Goal: Book appointment/travel/reservation

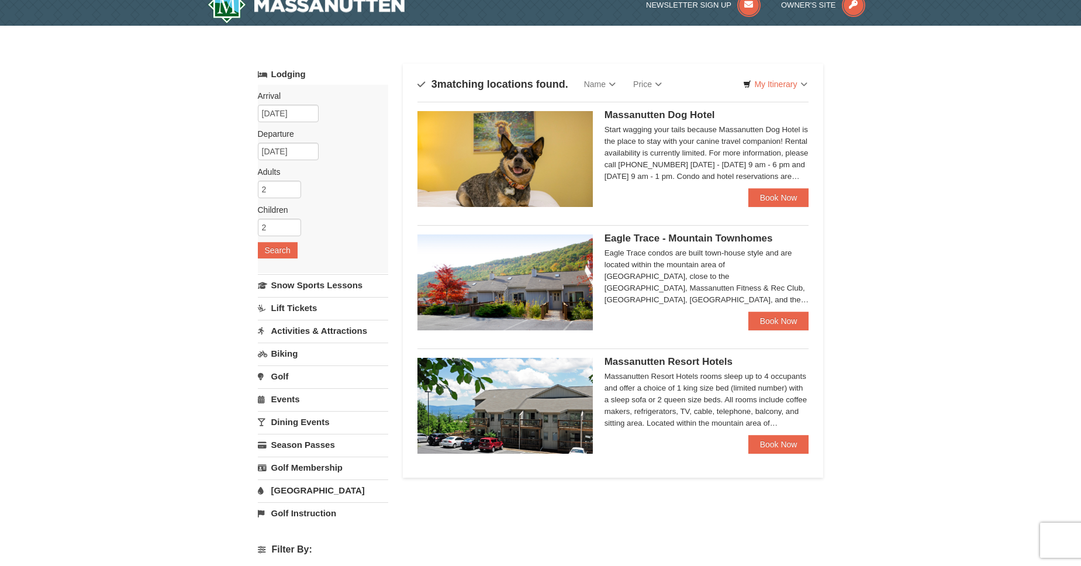
scroll to position [16, 0]
click at [302, 333] on link "Activities & Attractions" at bounding box center [323, 330] width 130 height 22
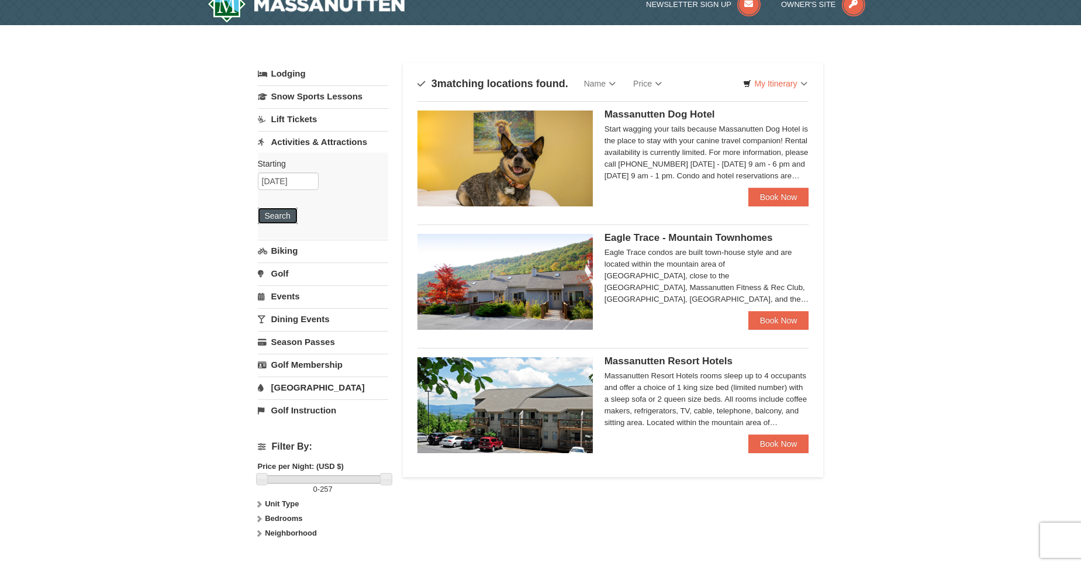
click at [283, 220] on button "Search" at bounding box center [278, 216] width 40 height 16
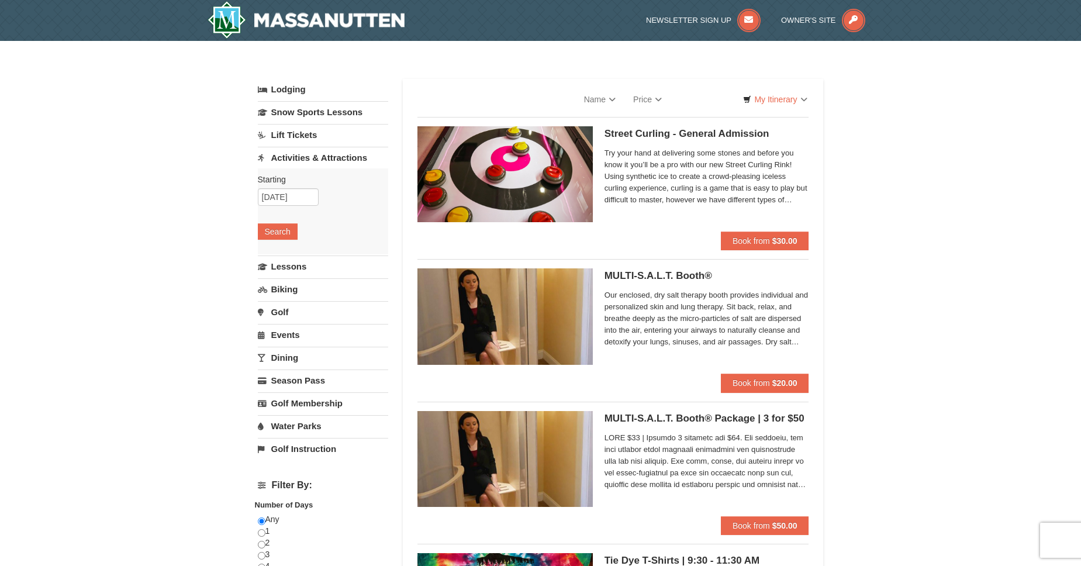
select select "9"
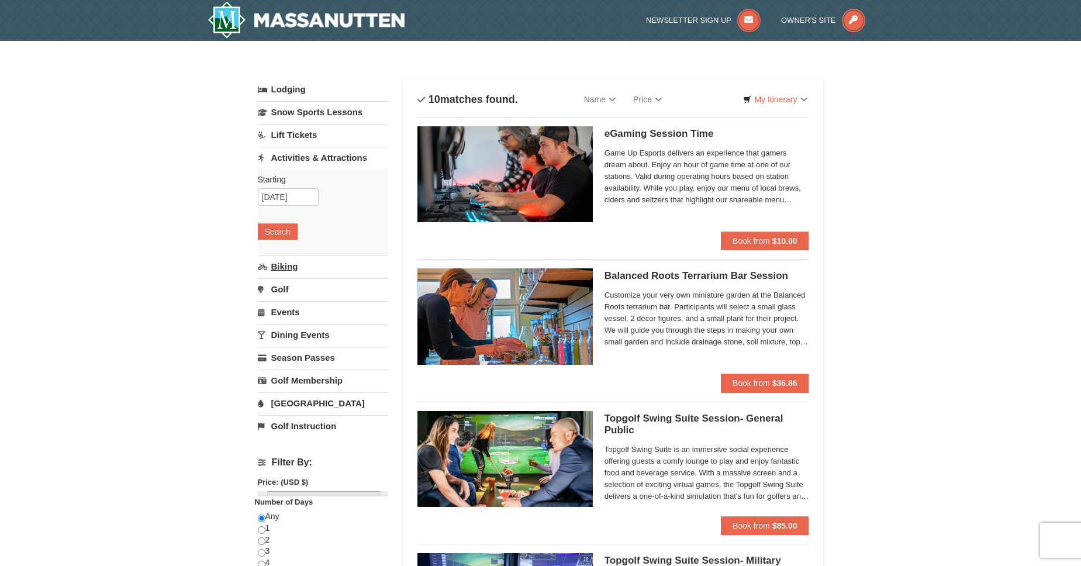
scroll to position [2, 0]
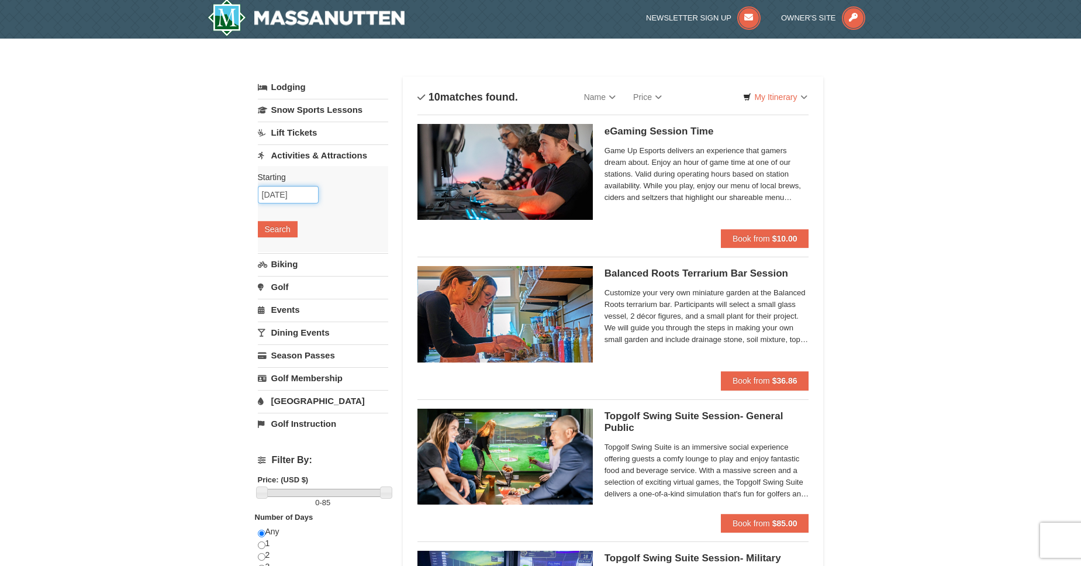
click at [306, 191] on input "[DATE]" at bounding box center [288, 195] width 61 height 18
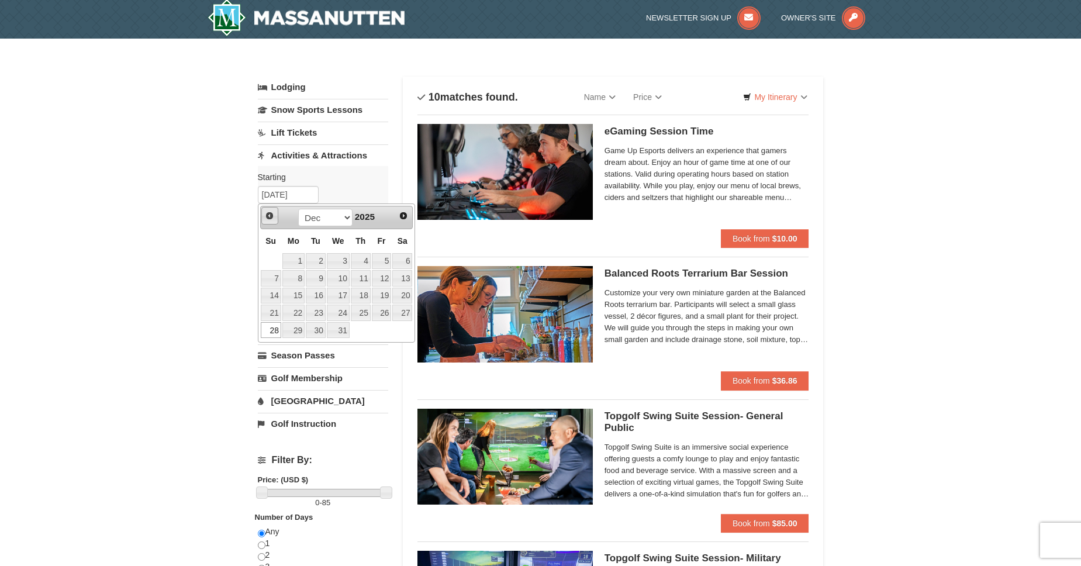
click at [274, 219] on link "Prev" at bounding box center [270, 216] width 18 height 18
click at [273, 218] on span "Prev" at bounding box center [269, 215] width 9 height 9
click at [412, 221] on div "Prev Next Sep Oct Nov Dec 2025" at bounding box center [336, 217] width 153 height 23
click at [408, 220] on link "Next" at bounding box center [404, 216] width 18 height 18
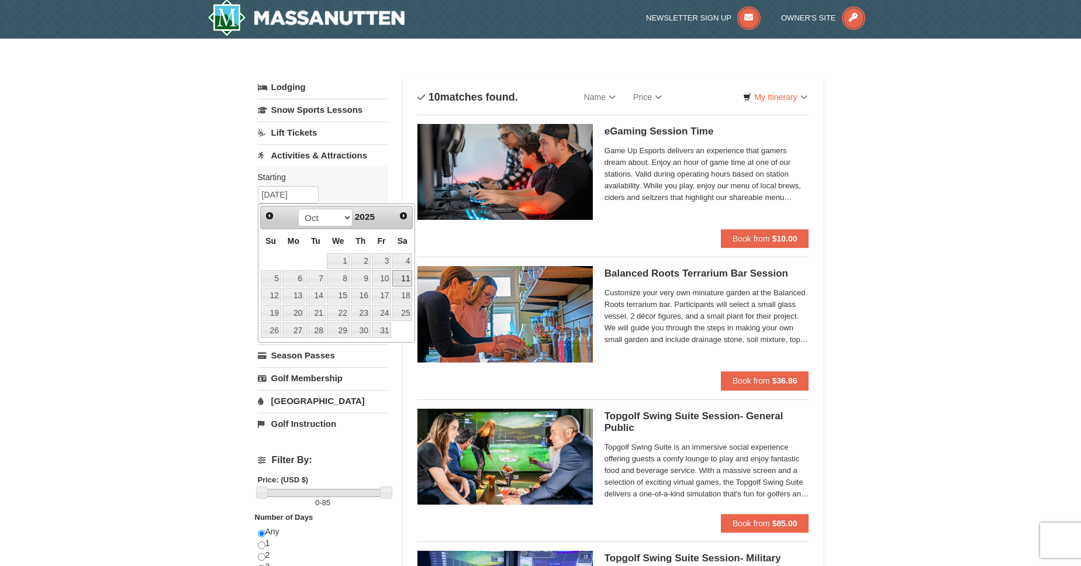
click at [403, 278] on link "11" at bounding box center [402, 278] width 20 height 16
type input "10/11/2025"
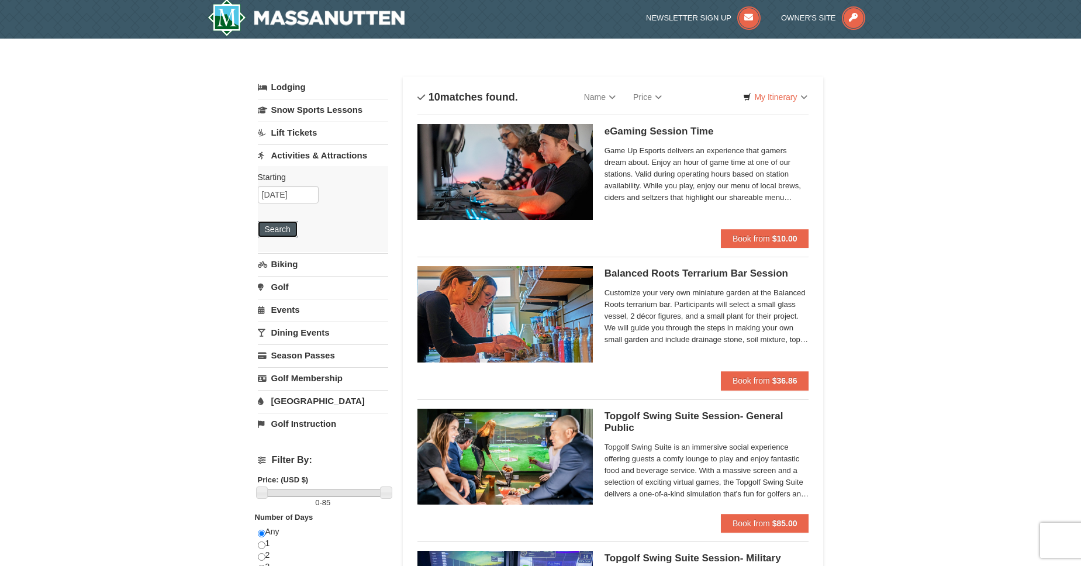
click at [285, 224] on button "Search" at bounding box center [278, 229] width 40 height 16
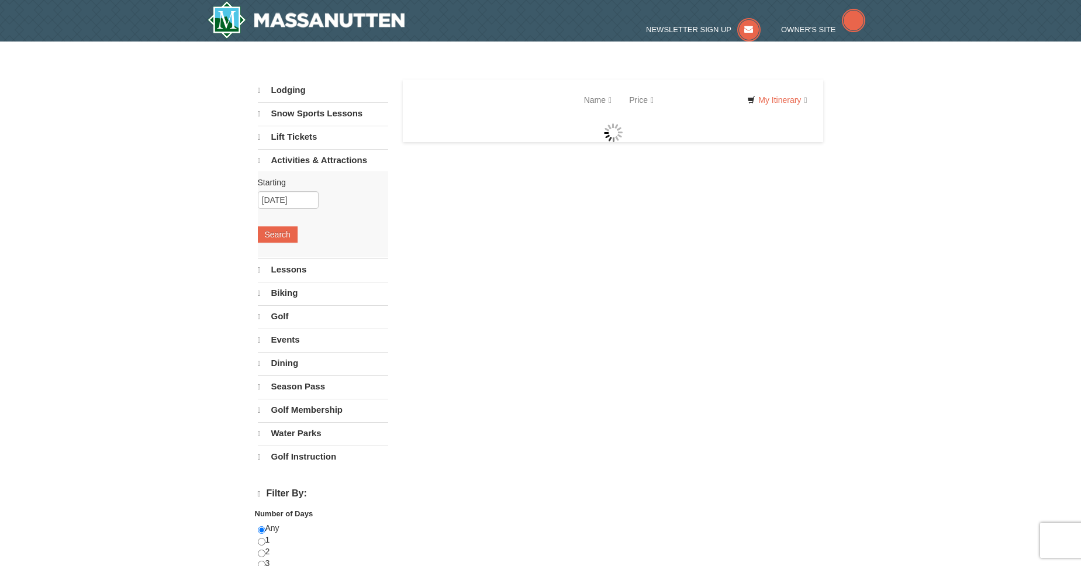
select select "9"
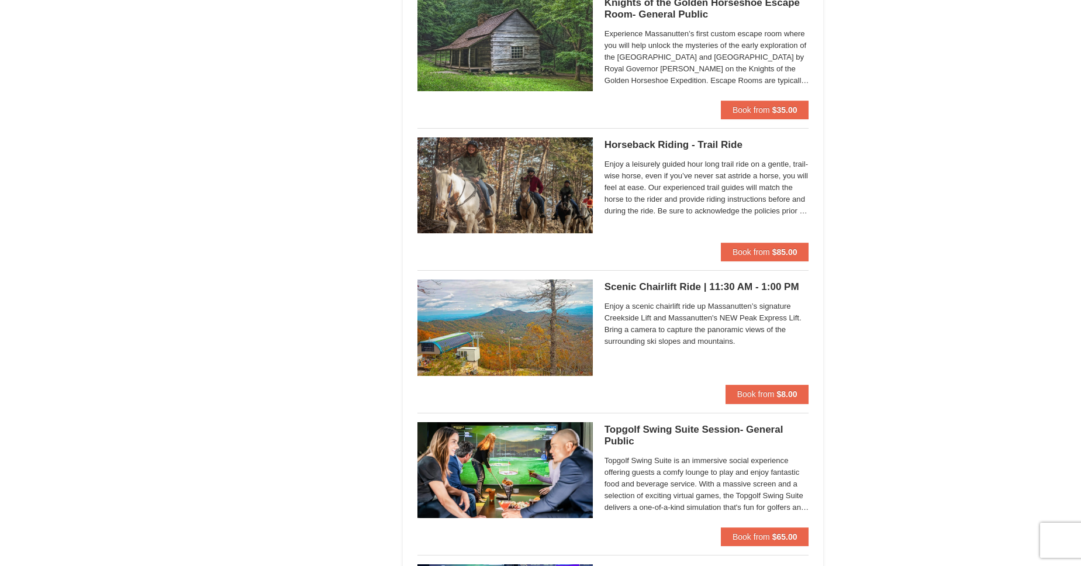
scroll to position [1413, 0]
click at [756, 253] on span "Book from" at bounding box center [751, 251] width 37 height 9
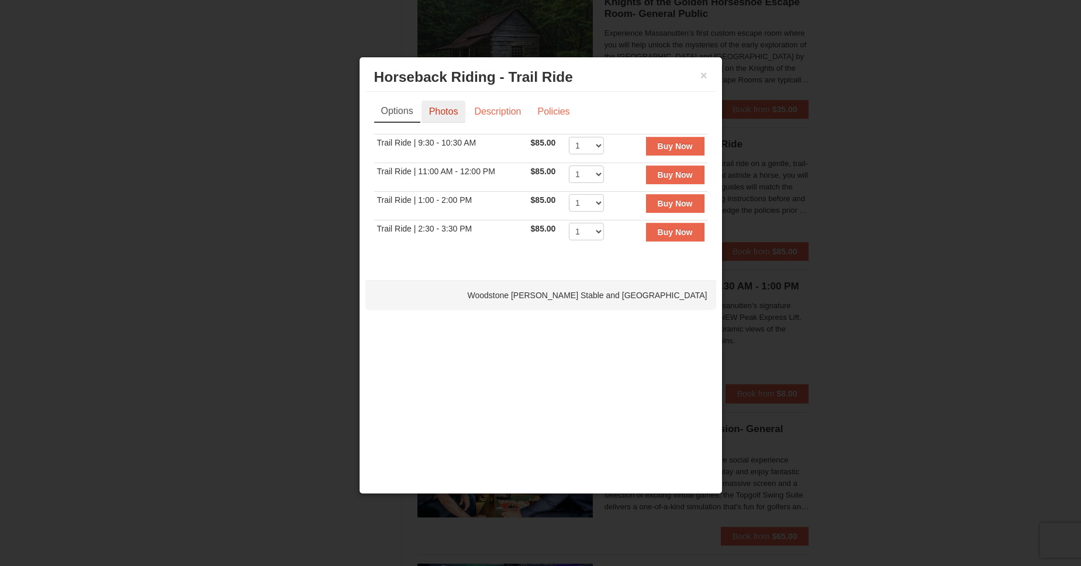
click at [450, 114] on link "Photos" at bounding box center [444, 112] width 44 height 22
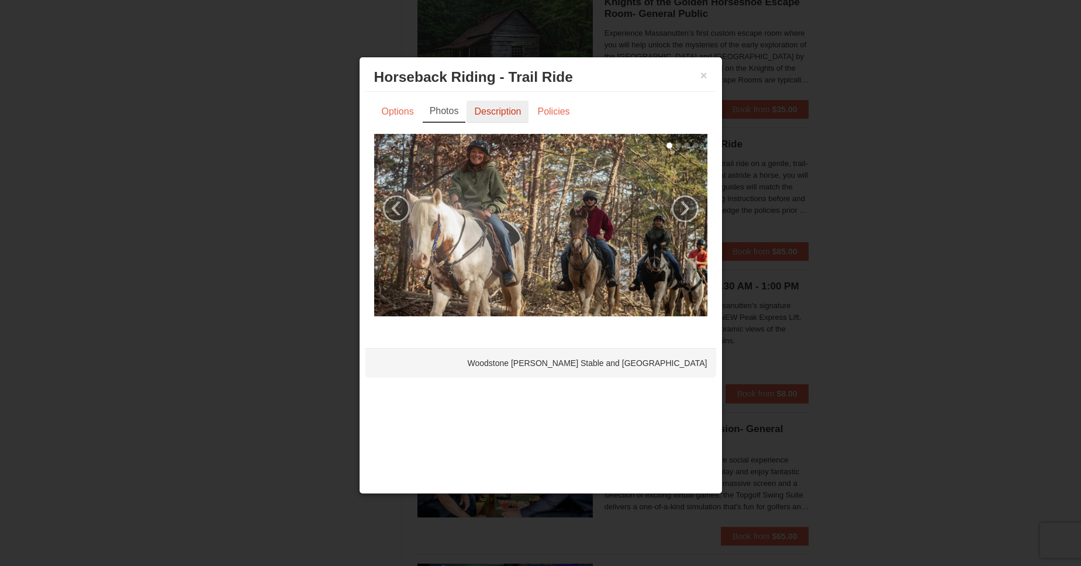
click at [475, 112] on link "Description" at bounding box center [498, 112] width 62 height 22
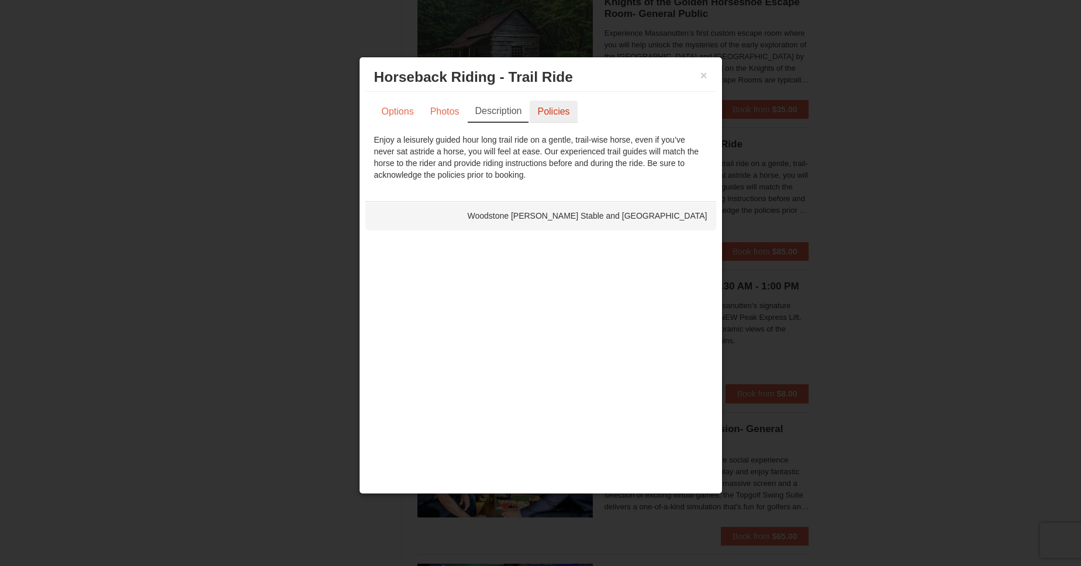
click at [550, 111] on link "Policies" at bounding box center [553, 112] width 47 height 22
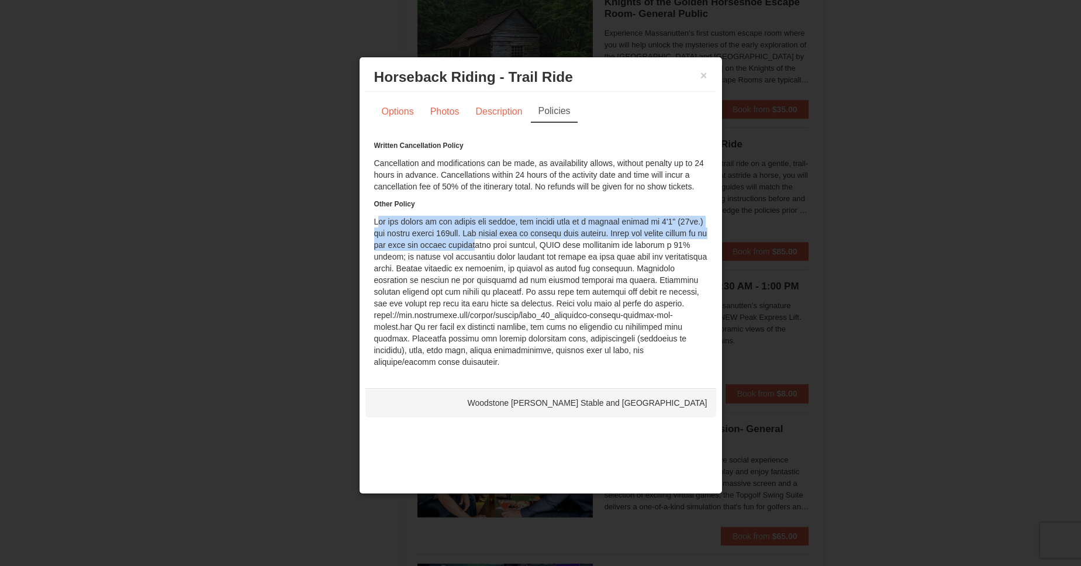
drag, startPoint x: 461, startPoint y: 212, endPoint x: 516, endPoint y: 240, distance: 60.9
click at [516, 240] on div "Written Cancellation Policy Cancellation and modifications can be made, as avai…" at bounding box center [540, 254] width 333 height 228
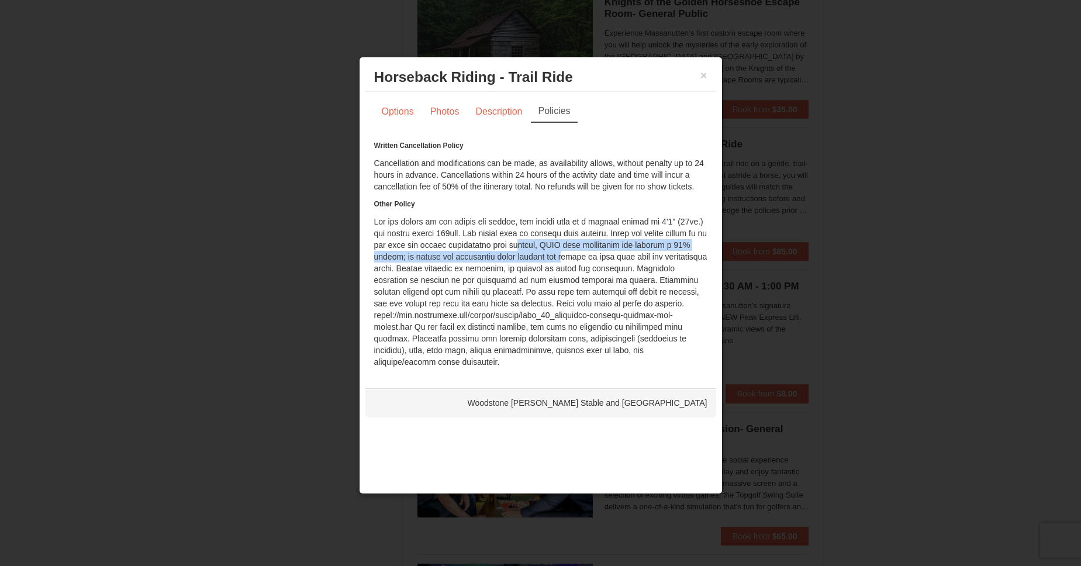
drag, startPoint x: 590, startPoint y: 252, endPoint x: 563, endPoint y: 249, distance: 27.7
click at [563, 249] on div "Written Cancellation Policy Cancellation and modifications can be made, as avai…" at bounding box center [540, 254] width 333 height 228
click at [567, 268] on div "Written Cancellation Policy Cancellation and modifications can be made, as avai…" at bounding box center [540, 254] width 333 height 228
click at [704, 74] on button "×" at bounding box center [704, 76] width 7 height 12
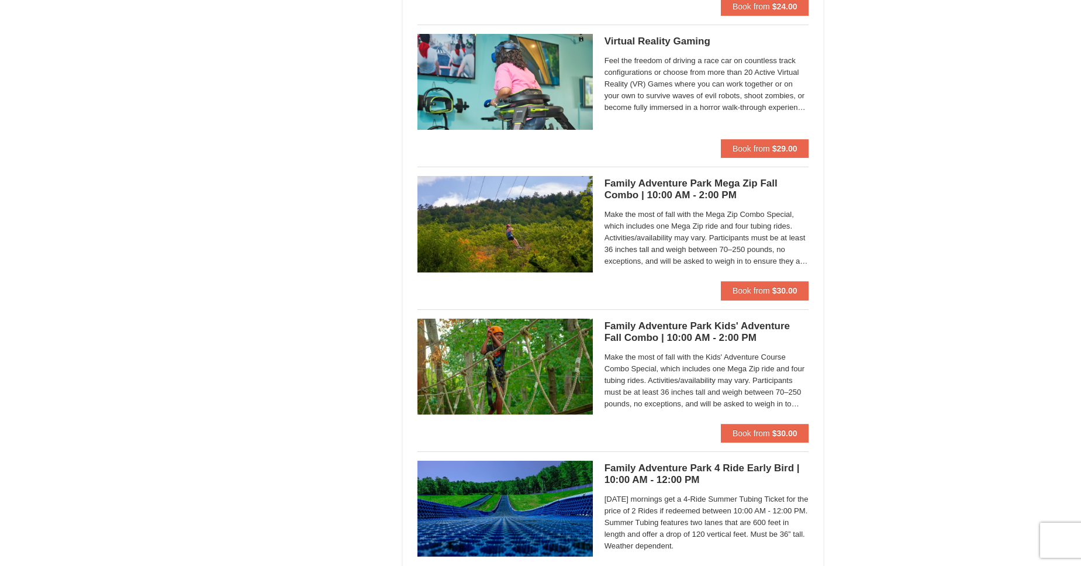
scroll to position [2641, 0]
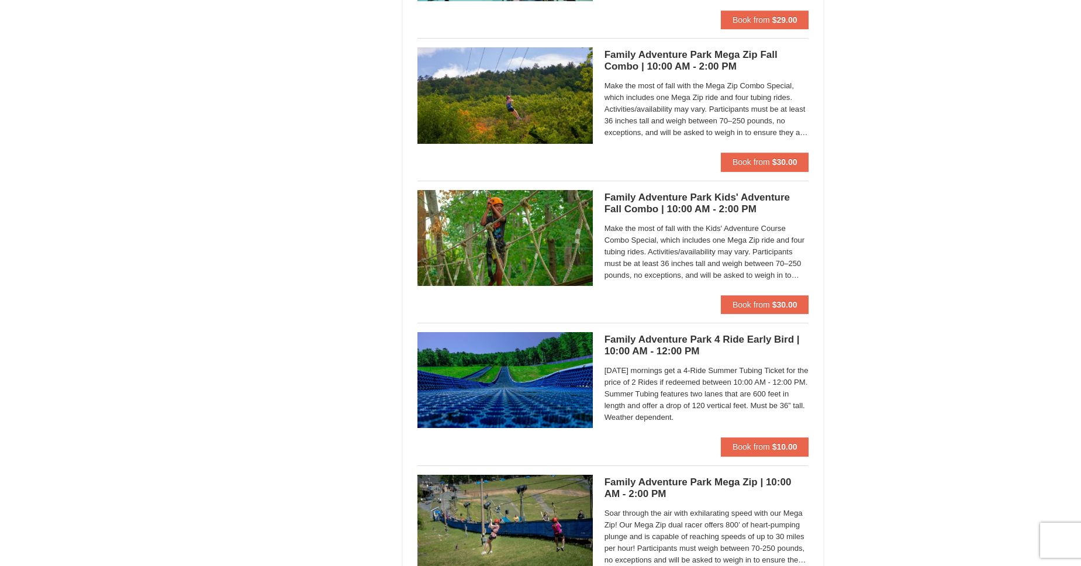
click at [745, 207] on h5 "Family Adventure Park Kids' Adventure Fall Combo | 10:00 AM - 2:00 PM Massanutt…" at bounding box center [707, 203] width 205 height 23
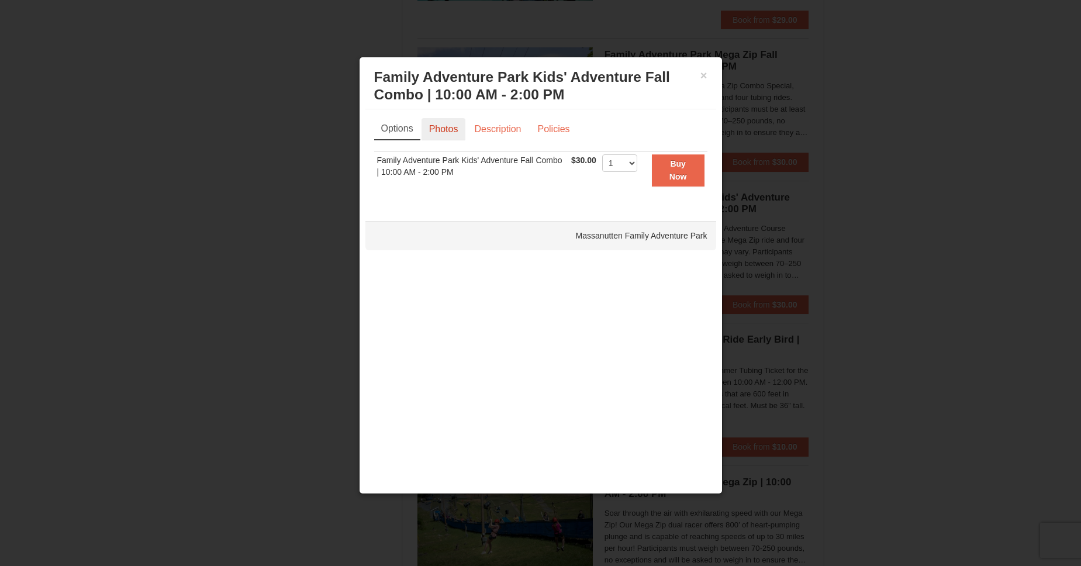
click at [443, 131] on link "Photos" at bounding box center [444, 129] width 44 height 22
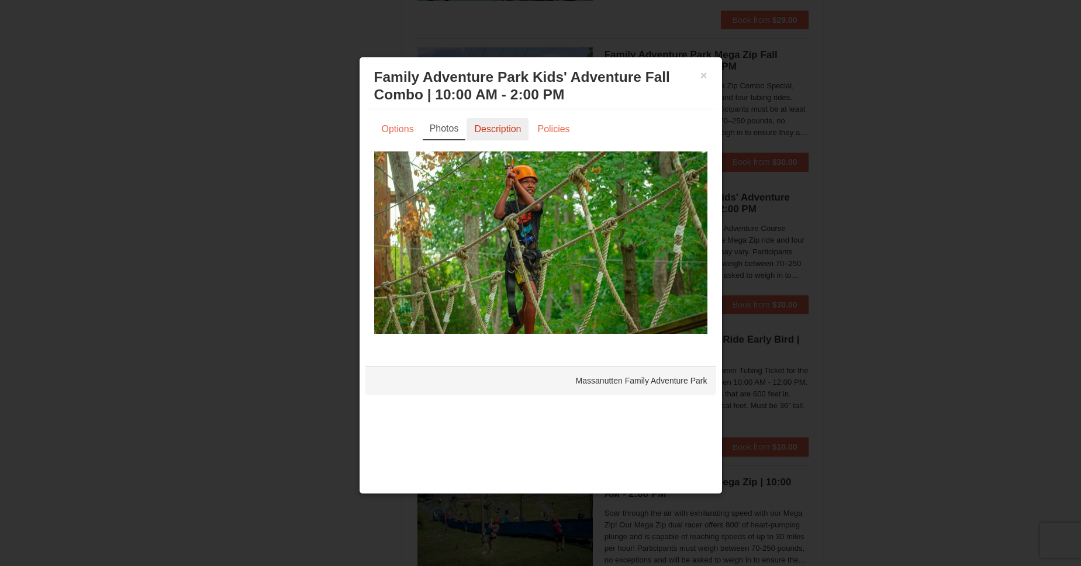
click at [488, 132] on link "Description" at bounding box center [498, 129] width 62 height 22
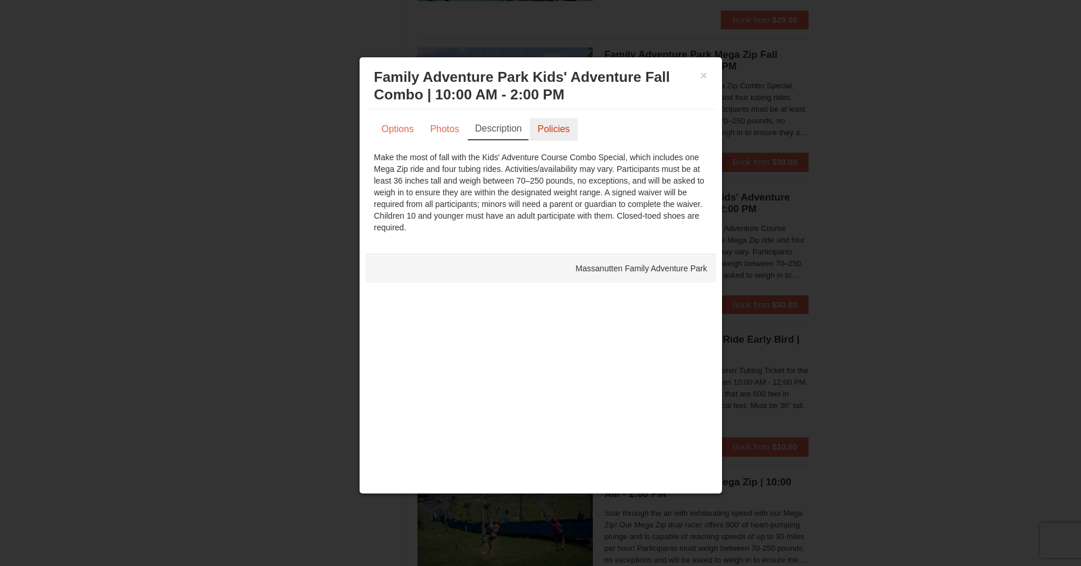
click at [563, 125] on link "Policies" at bounding box center [553, 129] width 47 height 22
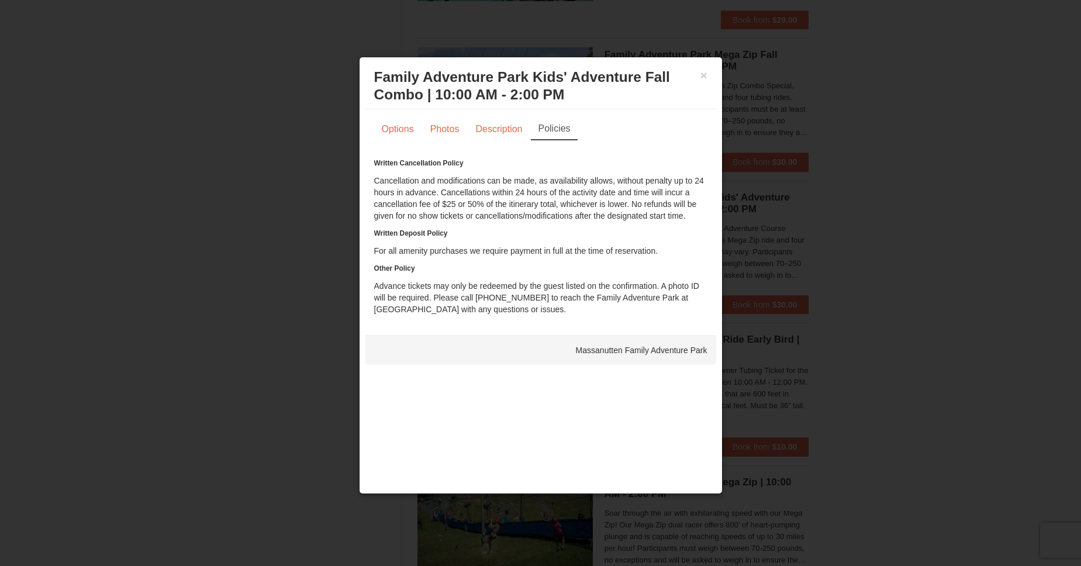
click at [709, 72] on div "× Family Adventure Park Kids' Adventure Fall Combo | 10:00 AM - 2:00 PM Massanu…" at bounding box center [541, 86] width 351 height 46
click at [706, 75] on button "×" at bounding box center [704, 76] width 7 height 12
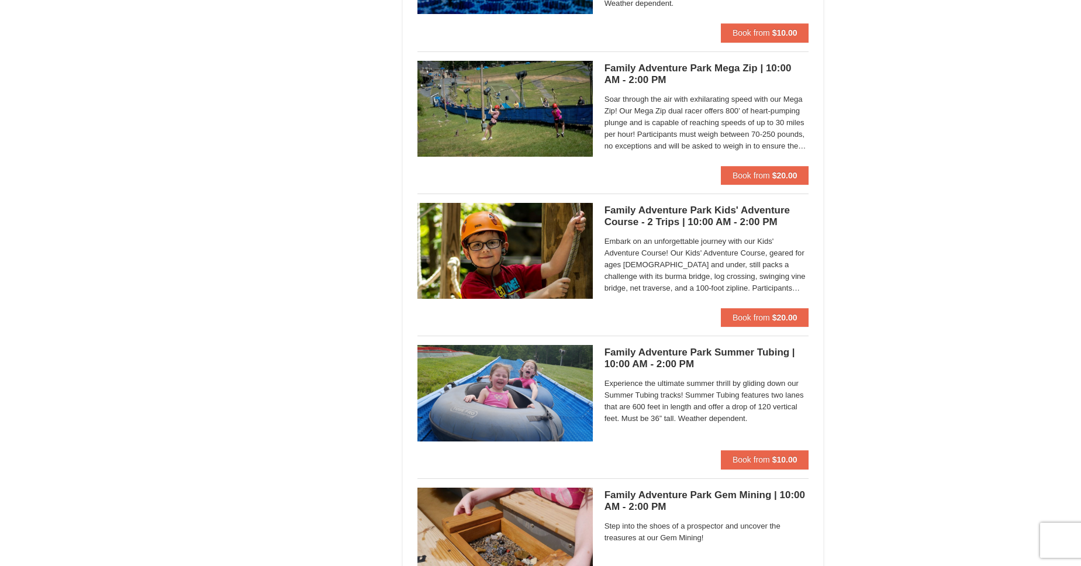
scroll to position [3108, 0]
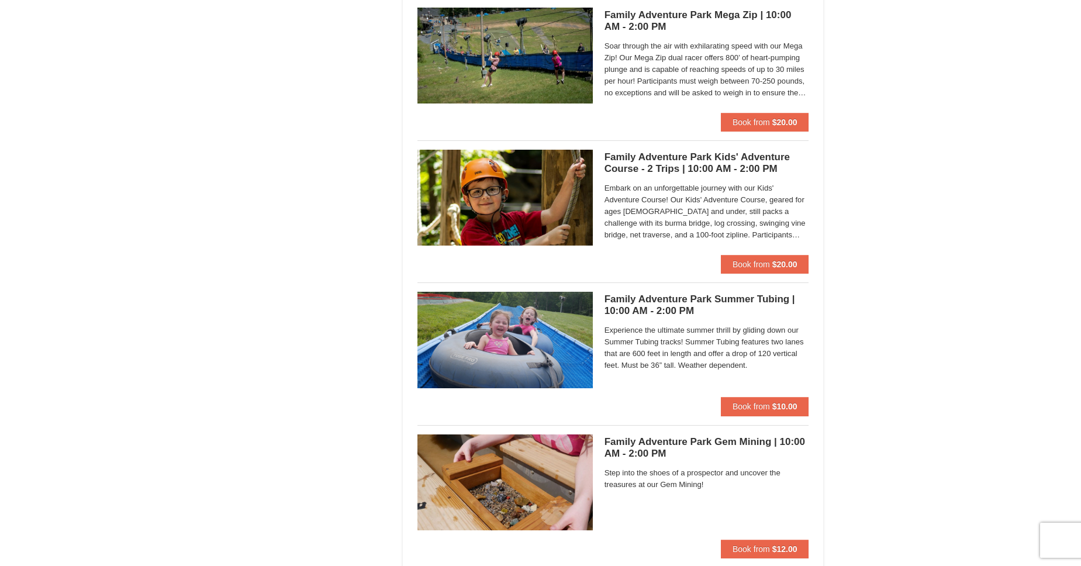
click at [719, 173] on h5 "Family Adventure Park Kids' Adventure Course - 2 Trips | 10:00 AM - 2:00 PM Mas…" at bounding box center [707, 162] width 205 height 23
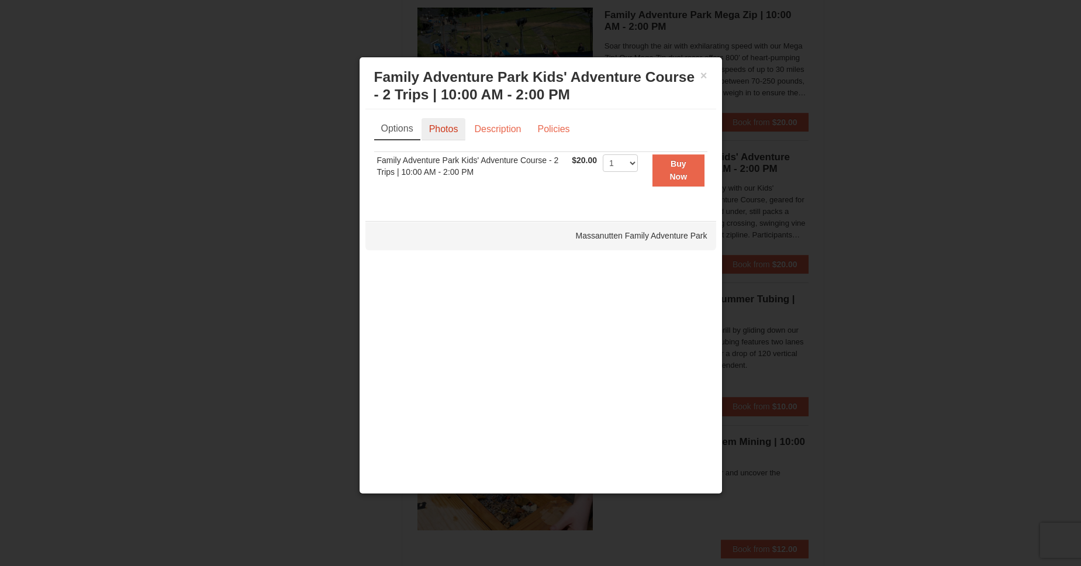
click at [457, 129] on link "Photos" at bounding box center [444, 129] width 44 height 22
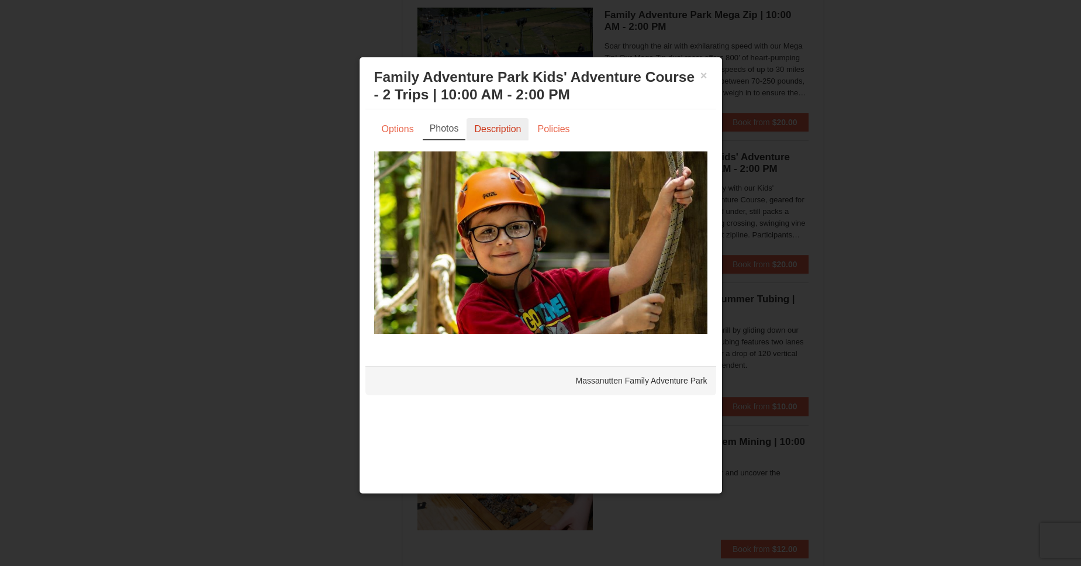
click at [488, 127] on link "Description" at bounding box center [498, 129] width 62 height 22
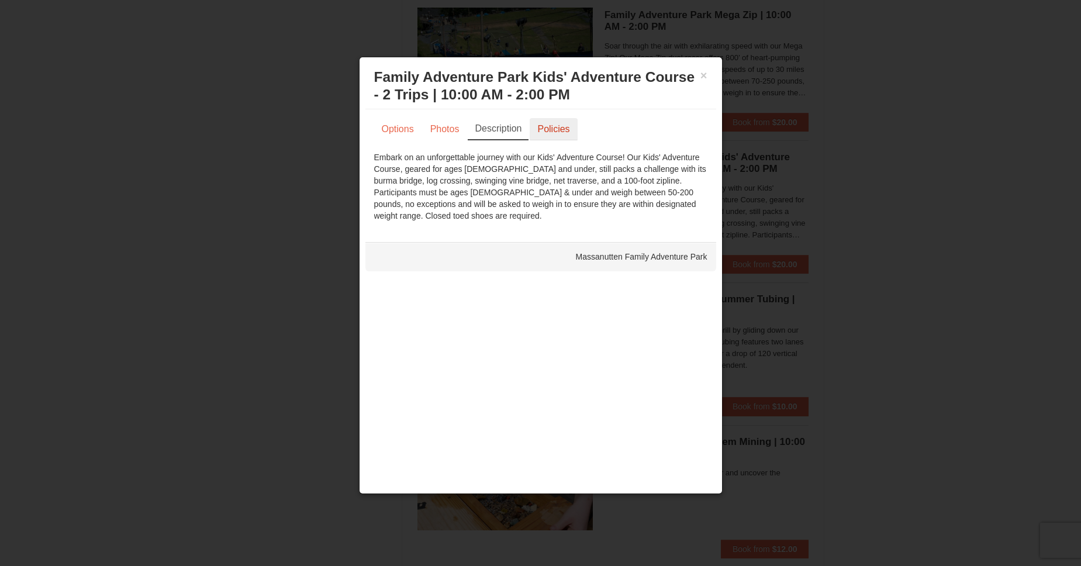
click at [563, 127] on link "Policies" at bounding box center [553, 129] width 47 height 22
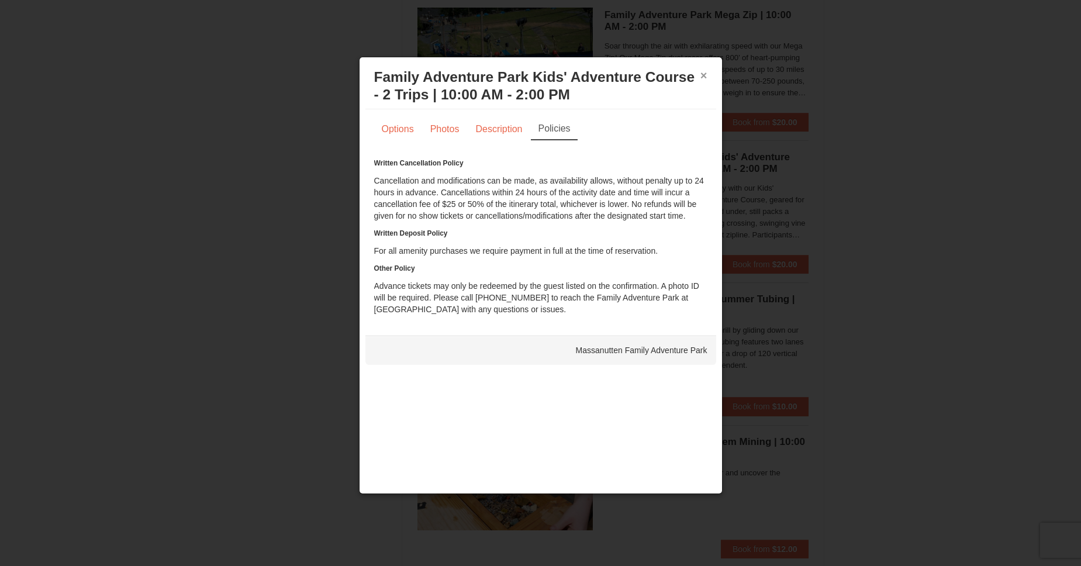
click at [706, 78] on button "×" at bounding box center [704, 76] width 7 height 12
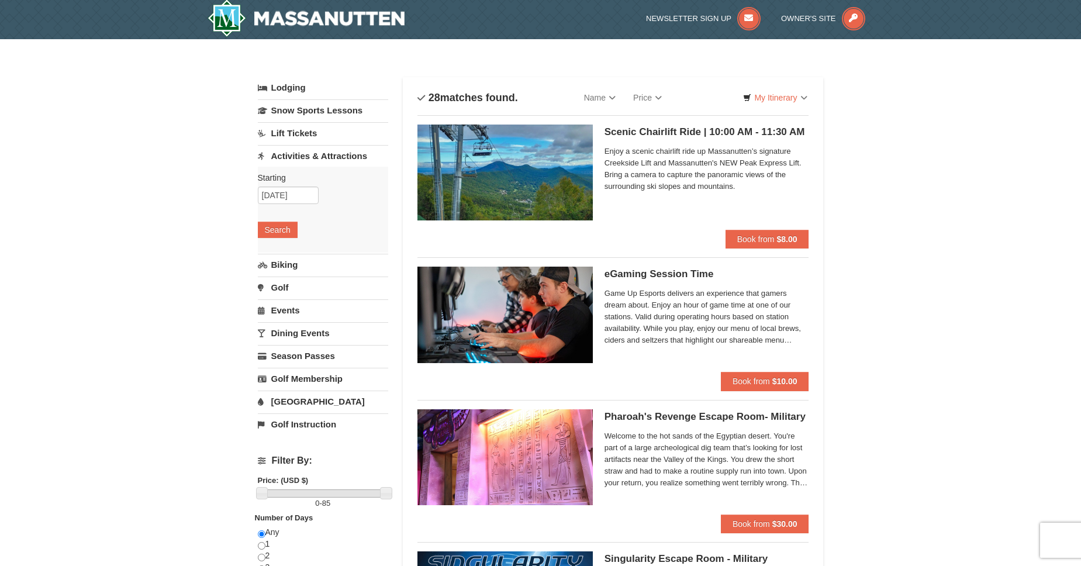
scroll to position [2, 0]
